Goal: Task Accomplishment & Management: Complete application form

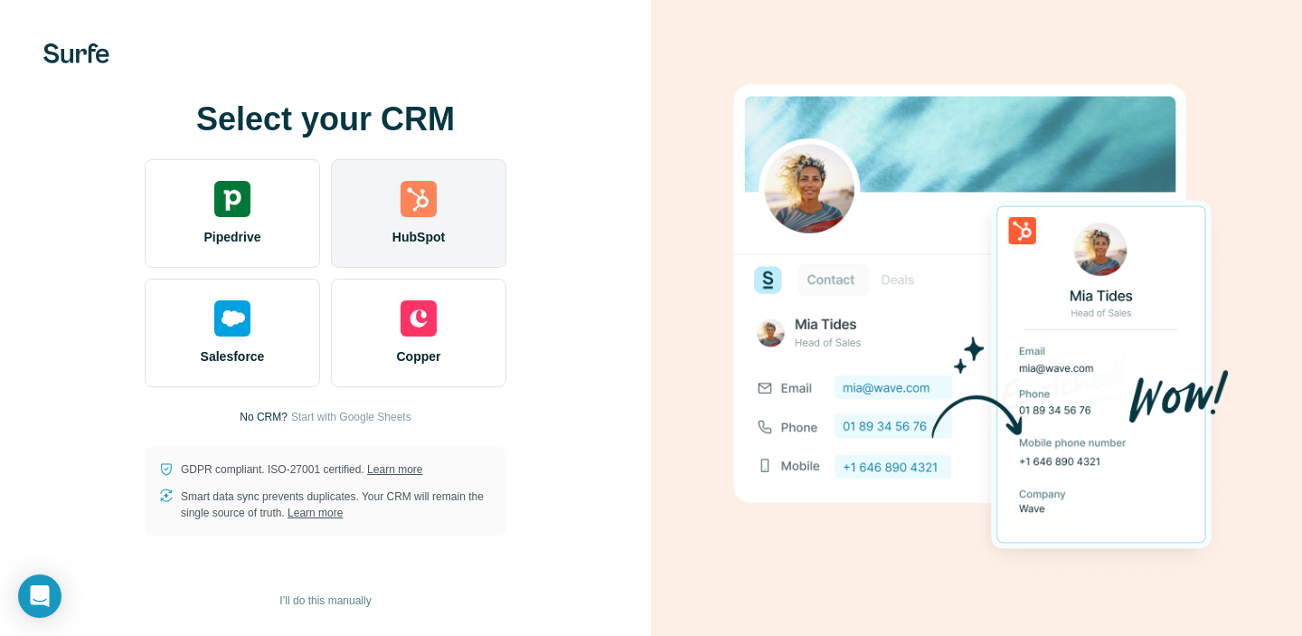
click at [429, 228] on span "HubSpot" at bounding box center [418, 237] width 52 height 18
click at [452, 226] on div "HubSpot" at bounding box center [418, 213] width 175 height 109
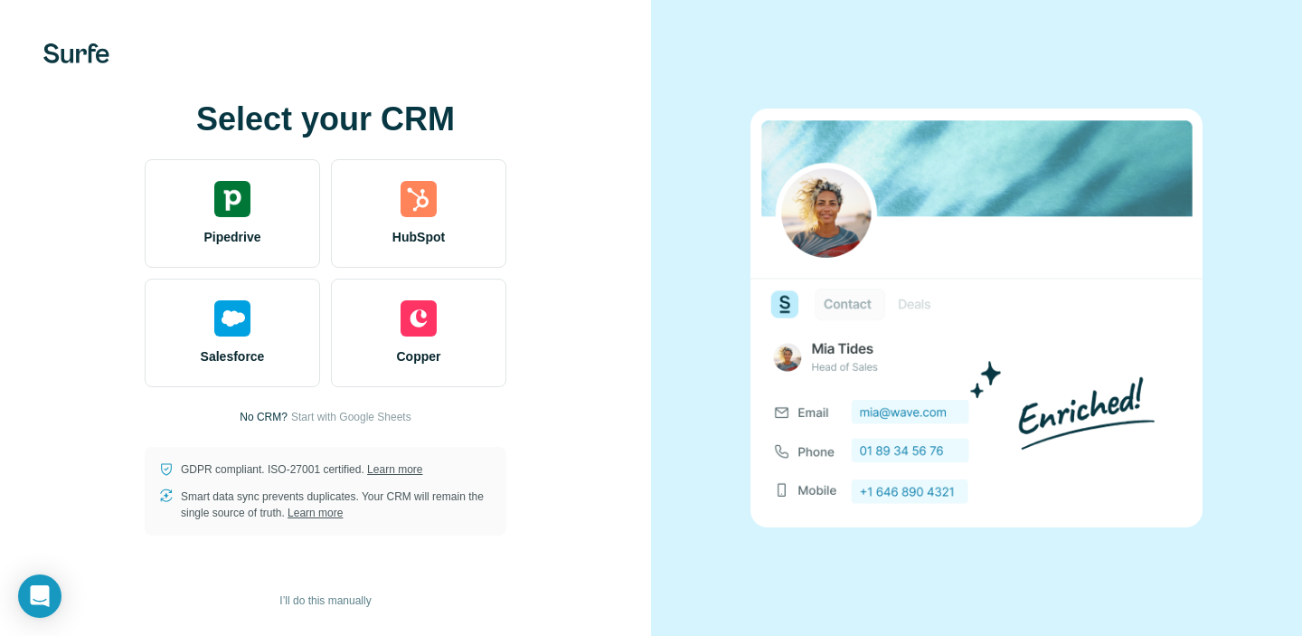
click at [611, 183] on div "Select your CRM Pipedrive HubSpot Salesforce Copper No CRM? Start with Google S…" at bounding box center [325, 318] width 579 height 434
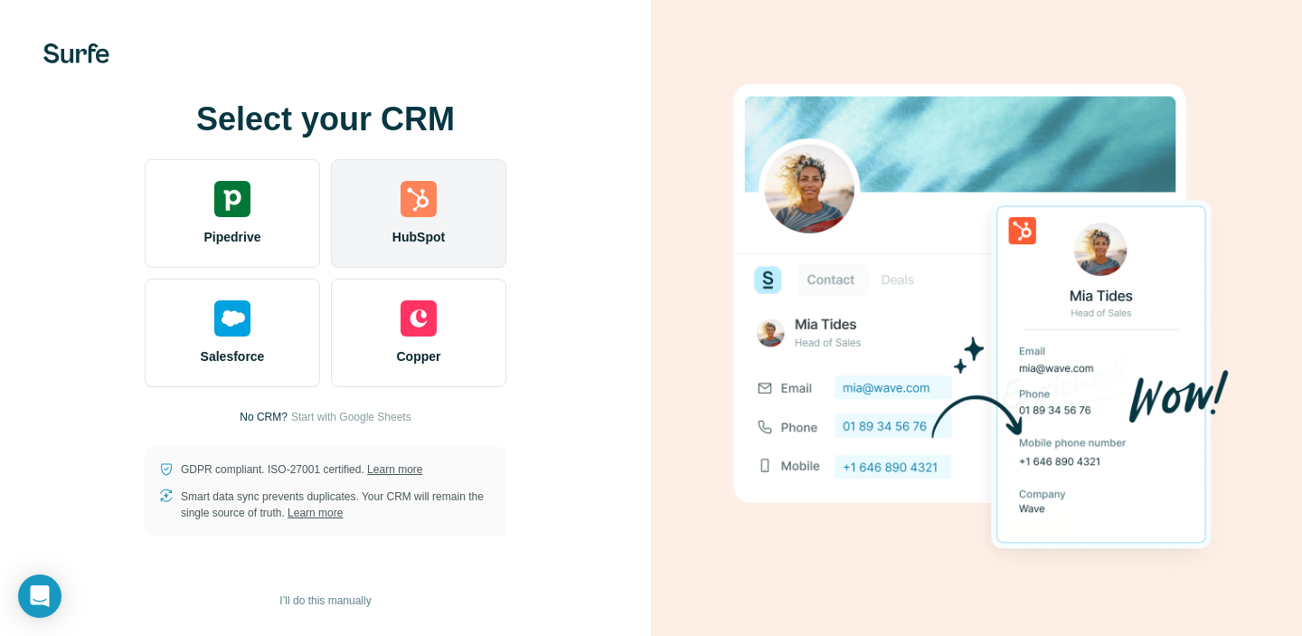
click at [397, 210] on div "HubSpot" at bounding box center [418, 213] width 175 height 109
